Goal: Information Seeking & Learning: Learn about a topic

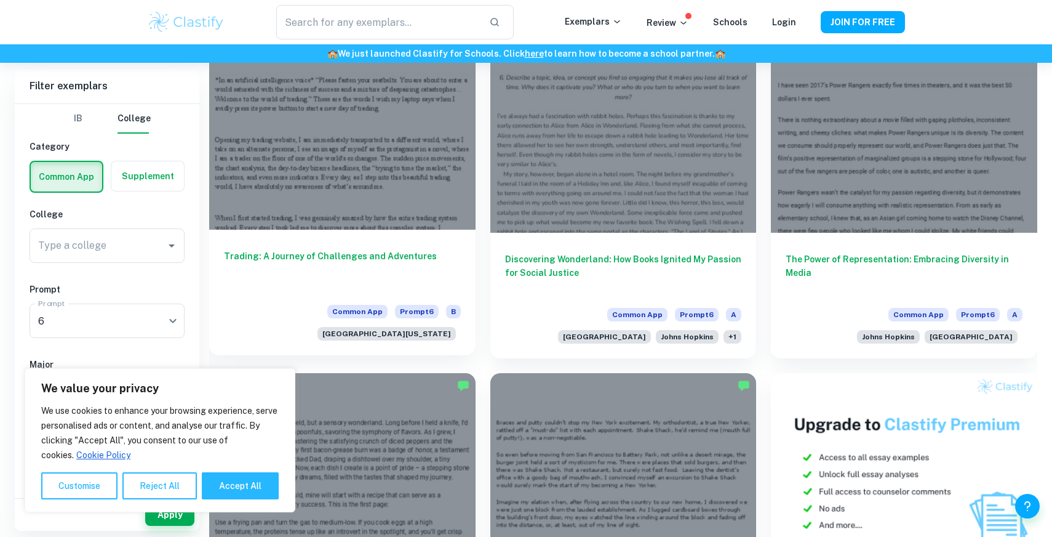
scroll to position [312, 0]
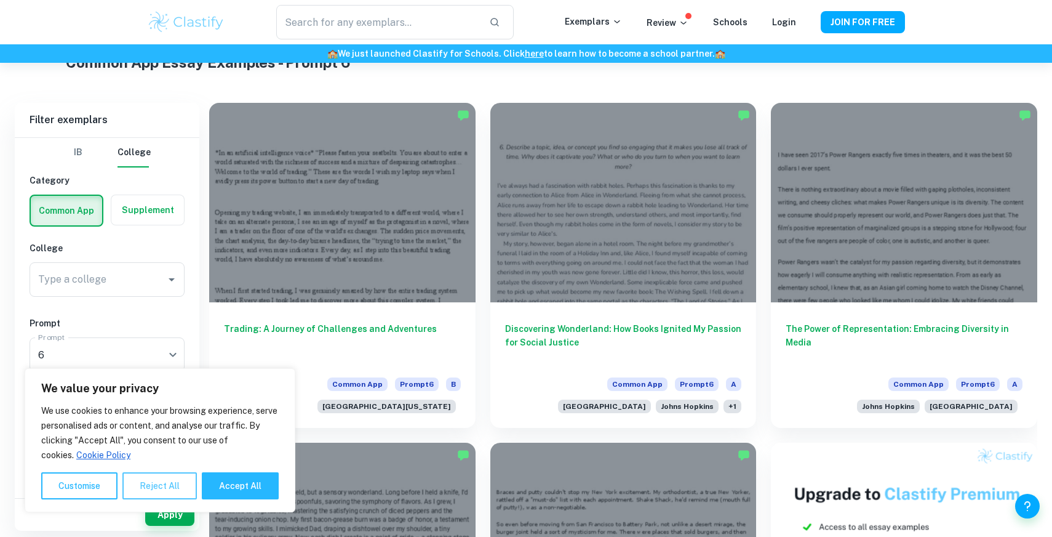
click at [157, 493] on button "Reject All" at bounding box center [159, 485] width 74 height 27
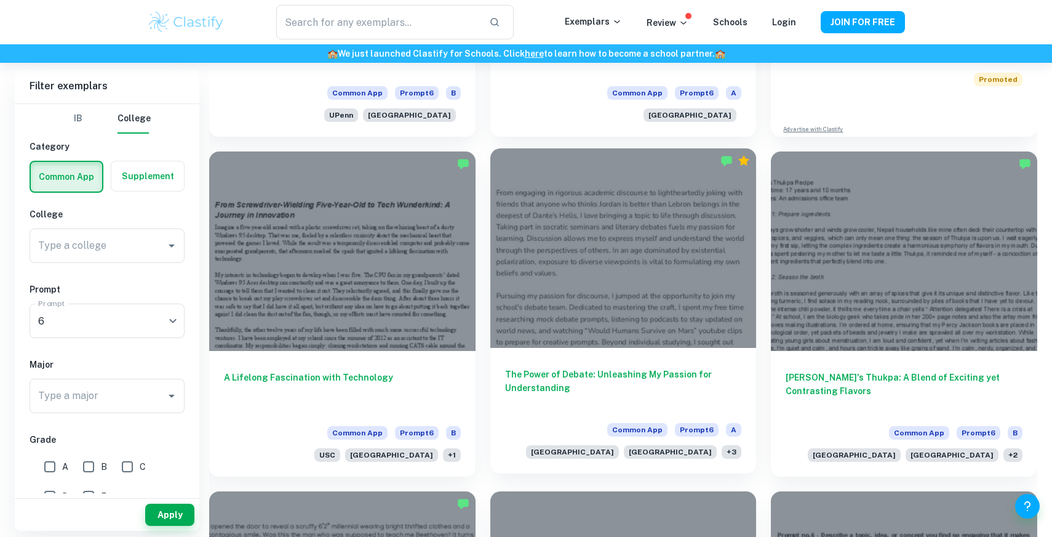
scroll to position [1324, 0]
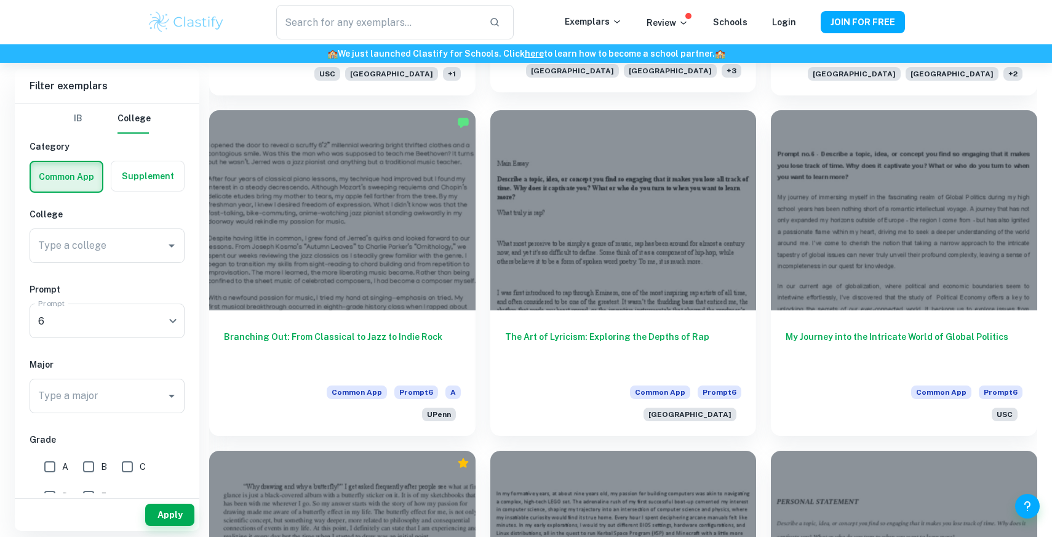
click at [545, 339] on h6 "The Art of Lyricism: Exploring the Depths of Rap" at bounding box center [623, 350] width 237 height 41
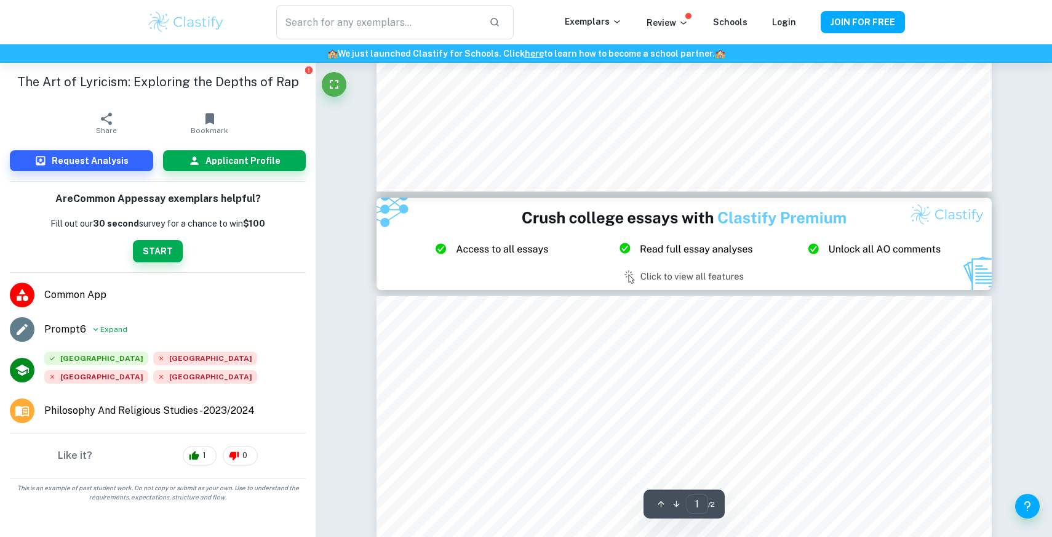
type input "2"
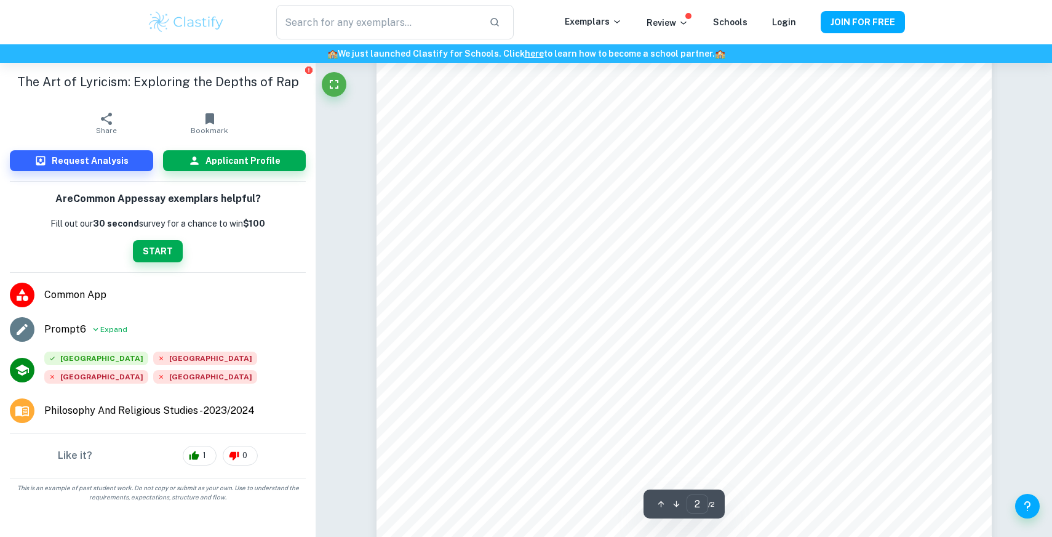
scroll to position [1230, 0]
click at [159, 409] on span "Philosophy And Religious Studies - 2023/2024" at bounding box center [149, 410] width 210 height 15
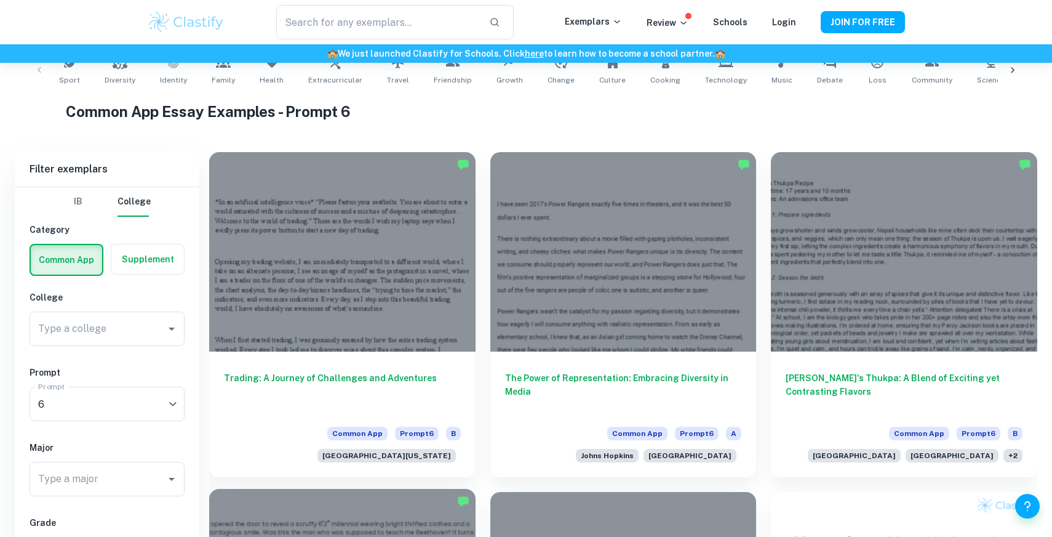
scroll to position [301, 0]
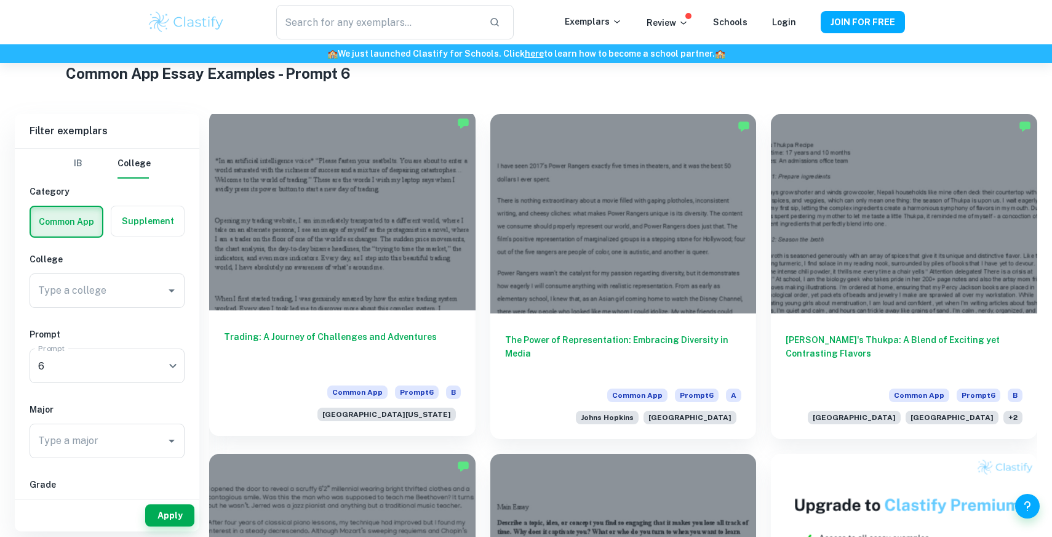
click at [327, 344] on h6 "Trading: A Journey of Challenges and Adventures" at bounding box center [342, 350] width 237 height 41
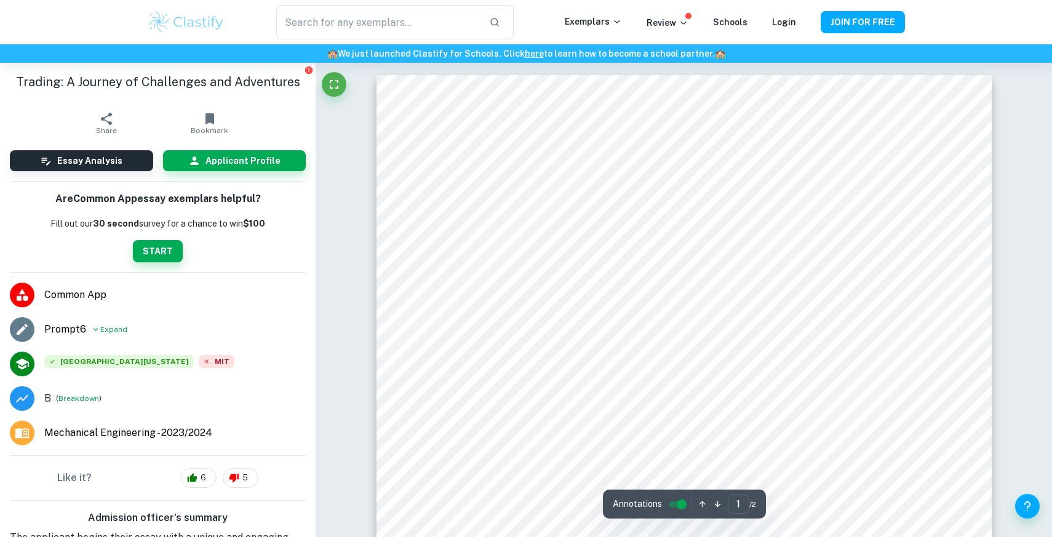
scroll to position [301, 0]
